Goal: Communication & Community: Answer question/provide support

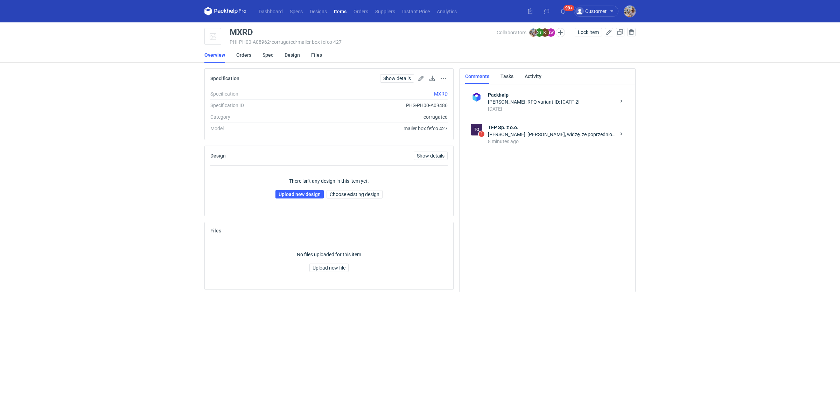
click at [539, 137] on div "[PERSON_NAME]: [PERSON_NAME], widzę, ze poprzednio był liczony nadruk jednostro…" at bounding box center [552, 134] width 128 height 7
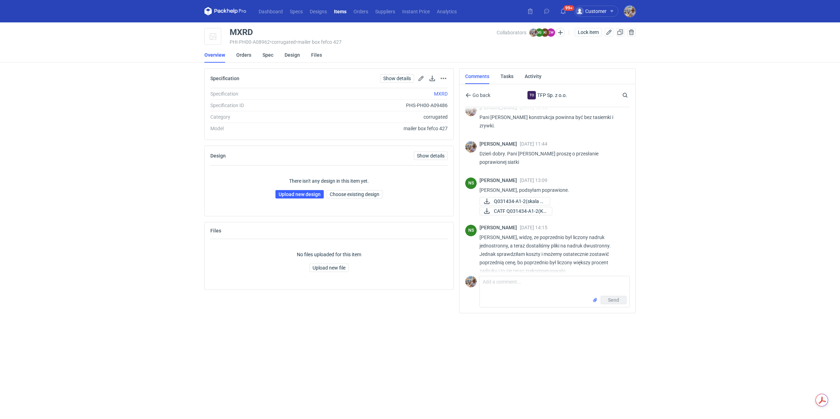
scroll to position [219, 0]
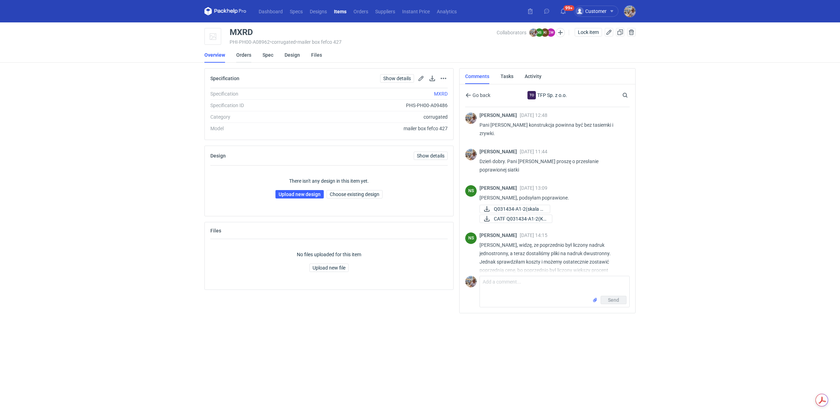
click at [247, 61] on link "Orders" at bounding box center [243, 54] width 15 height 15
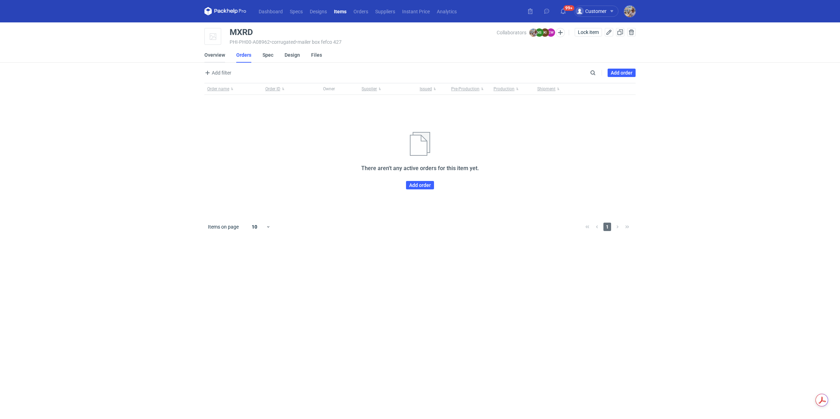
click at [215, 52] on link "Overview" at bounding box center [215, 54] width 21 height 15
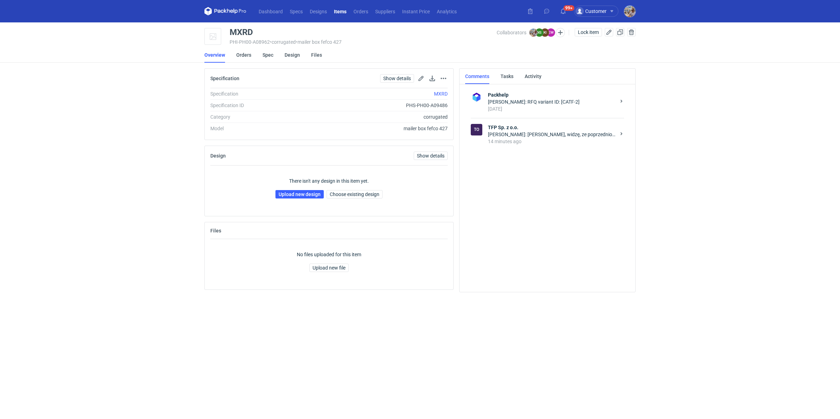
click at [539, 134] on div "[PERSON_NAME]: [PERSON_NAME], widzę, ze poprzednio był liczony nadruk jednostro…" at bounding box center [552, 134] width 128 height 7
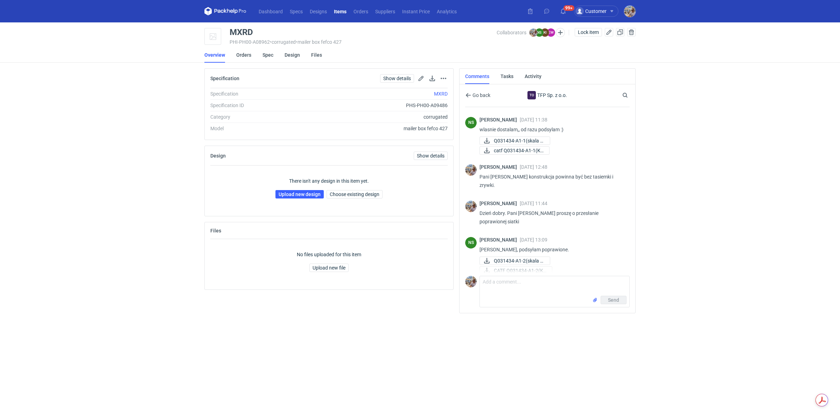
scroll to position [219, 0]
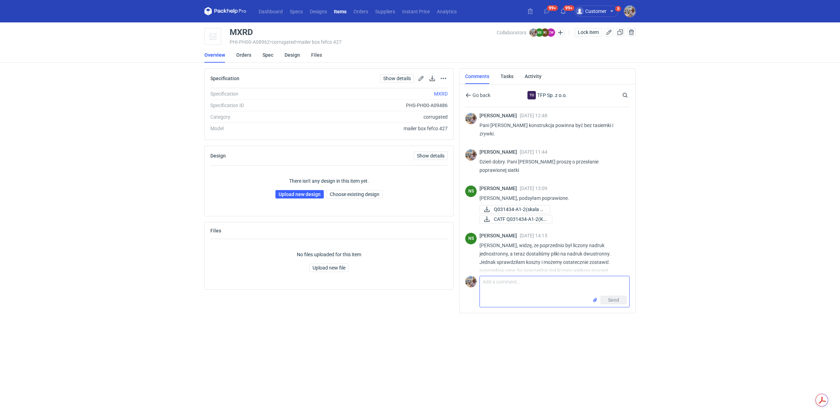
click at [527, 280] on textarea "Comment message" at bounding box center [555, 286] width 150 height 20
type textarea "Pani Natalio dziękuję. Nasz DTP pracuje obecnie nad plikiem produkcyjnym."
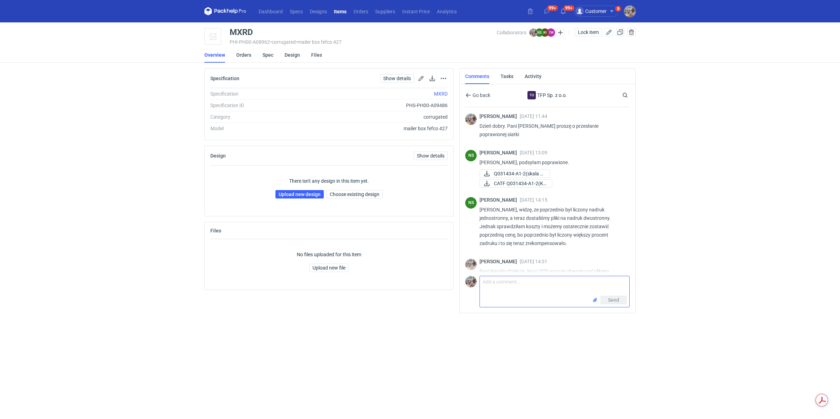
scroll to position [256, 0]
drag, startPoint x: 255, startPoint y: 35, endPoint x: 232, endPoint y: 31, distance: 23.4
click at [232, 31] on div "MXRD" at bounding box center [363, 32] width 267 height 8
copy div "MXRD"
click at [191, 349] on div "Dashboard Specs Designs Items Orders Suppliers Instant Price Analytics 99+ 99+ …" at bounding box center [420, 209] width 840 height 419
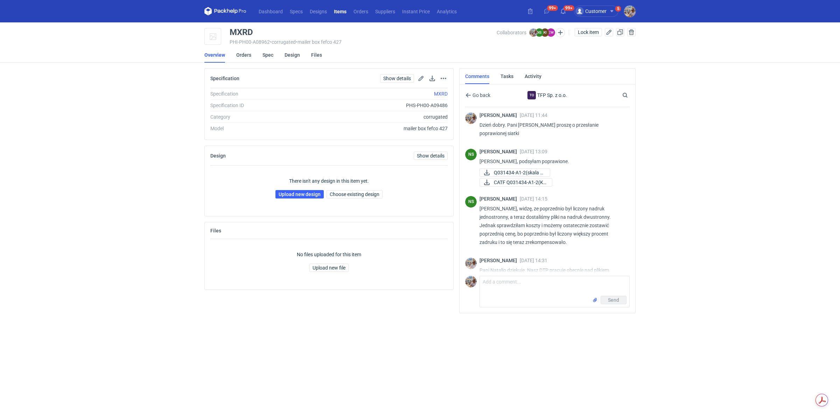
click at [191, 349] on div "Dashboard Specs Designs Items Orders Suppliers Instant Price Analytics 99+ 99+ …" at bounding box center [420, 209] width 840 height 419
click at [157, 213] on div "Dashboard Specs Designs Items Orders Suppliers Instant Price Analytics 99+ 99+ …" at bounding box center [420, 209] width 840 height 419
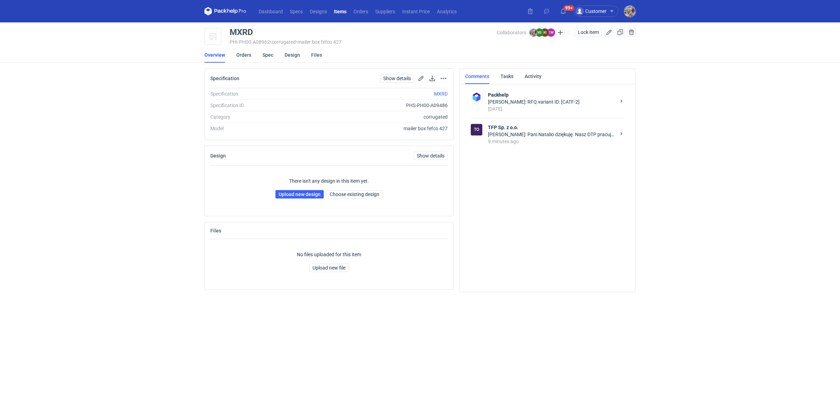
click at [519, 131] on div "Michał Palasek: Pani Natalio dziękuję. Nasz DTP pracuje obecnie nad plikiem pro…" at bounding box center [552, 134] width 128 height 7
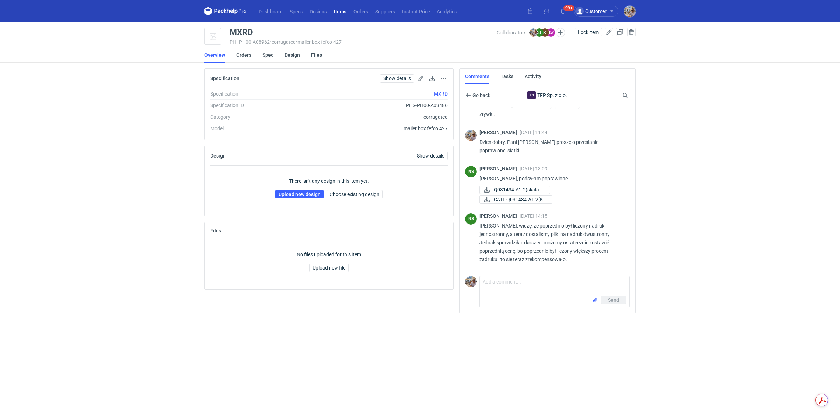
scroll to position [256, 0]
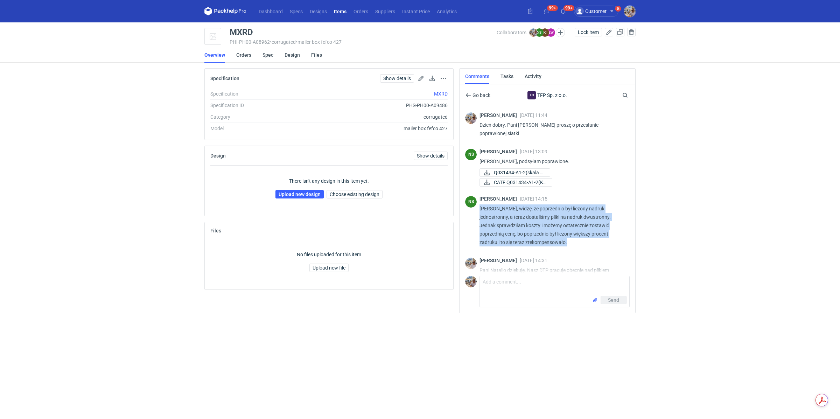
drag, startPoint x: 568, startPoint y: 224, endPoint x: 480, endPoint y: 192, distance: 94.2
click at [480, 205] on p "[PERSON_NAME], widzę, ze poprzednio był liczony nadruk jednostronny, a teraz do…" at bounding box center [552, 226] width 145 height 42
copy p "[PERSON_NAME], widzę, ze poprzednio był liczony nadruk jednostronny, a teraz do…"
